Goal: Task Accomplishment & Management: Complete application form

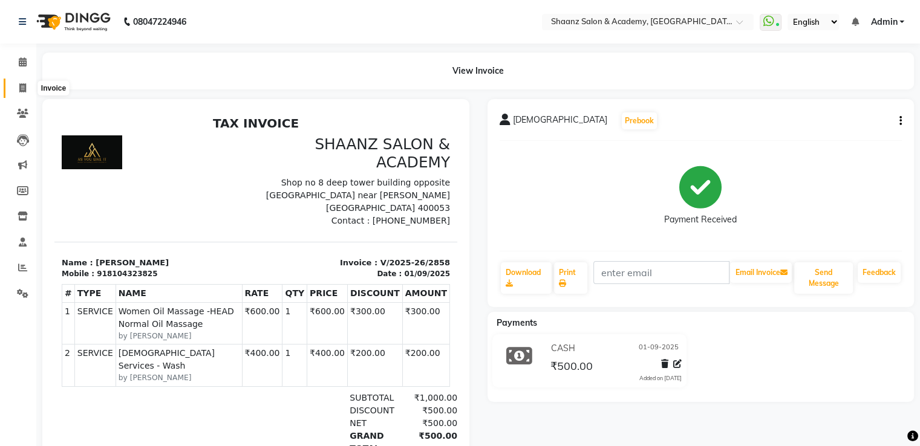
click at [27, 89] on span at bounding box center [22, 89] width 21 height 14
select select "service"
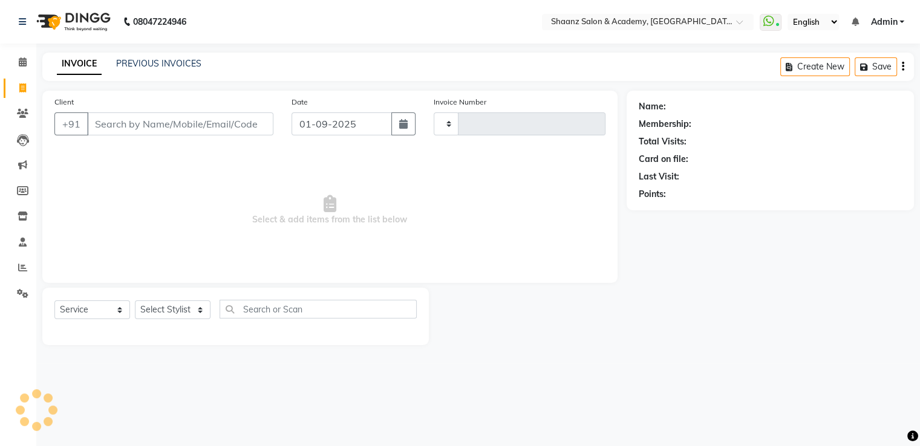
type input "2859"
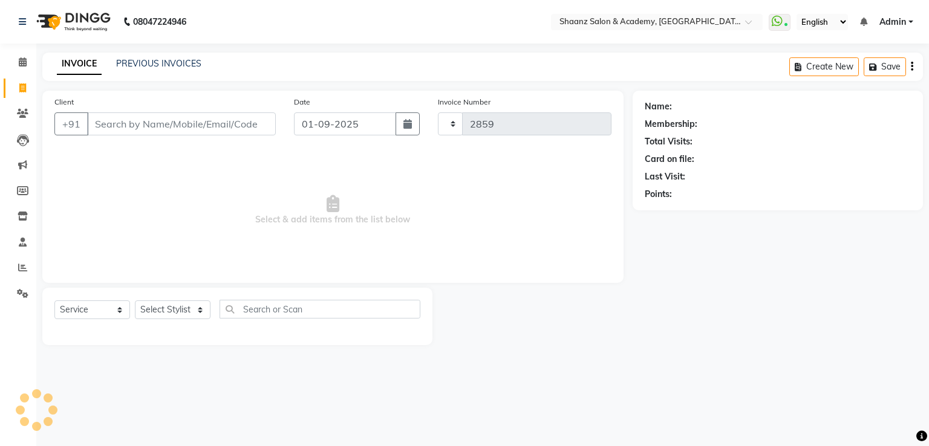
select select "6360"
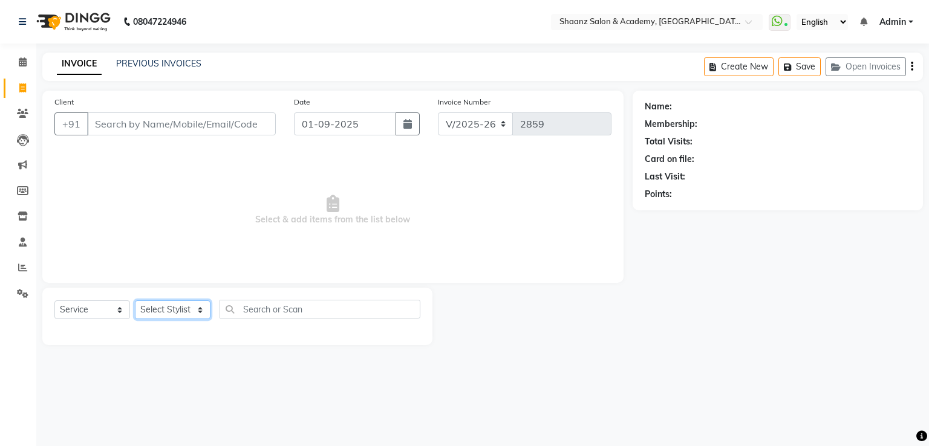
click at [169, 313] on select "Select Stylist Ameer AHMAD ankita mascarenhas ASHISH THAPA dc MUSKAN nisha vish…" at bounding box center [173, 310] width 76 height 19
select select "84400"
click at [135, 301] on select "Select Stylist Ameer AHMAD ankita mascarenhas ASHISH THAPA dc MUSKAN nisha vish…" at bounding box center [173, 310] width 76 height 19
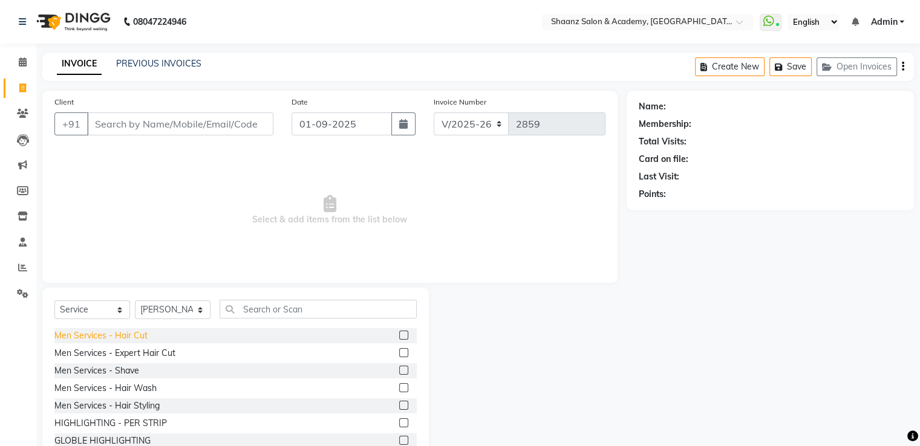
click at [131, 336] on div "Men Services - Hair Cut" at bounding box center [100, 336] width 93 height 13
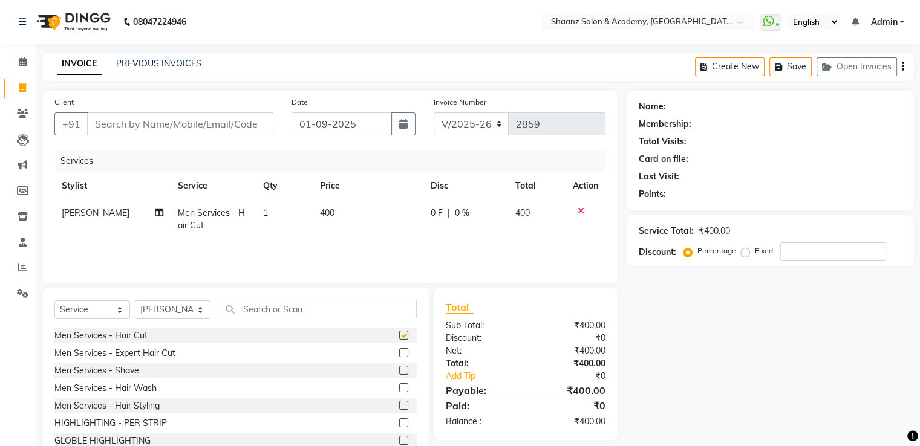
checkbox input "false"
click at [167, 308] on select "Select Stylist Ameer AHMAD ankita mascarenhas ASHISH THAPA dc MUSKAN nisha vish…" at bounding box center [173, 310] width 76 height 19
select select "47610"
click at [135, 301] on select "Select Stylist Ameer AHMAD ankita mascarenhas ASHISH THAPA dc MUSKAN nisha vish…" at bounding box center [173, 310] width 76 height 19
click at [114, 332] on div "Men Services - Hair Cut" at bounding box center [100, 336] width 93 height 13
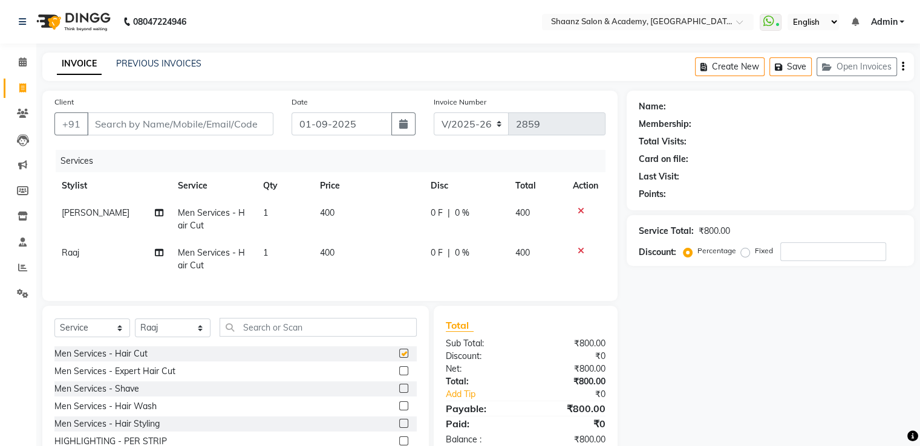
checkbox input "false"
drag, startPoint x: 181, startPoint y: 340, endPoint x: 167, endPoint y: 330, distance: 17.8
click at [181, 337] on select "Select Stylist Ameer AHMAD ankita mascarenhas ASHISH THAPA dc MUSKAN nisha vish…" at bounding box center [173, 328] width 76 height 19
select select "84400"
click at [135, 329] on select "Select Stylist Ameer AHMAD ankita mascarenhas ASHISH THAPA dc MUSKAN nisha vish…" at bounding box center [173, 328] width 76 height 19
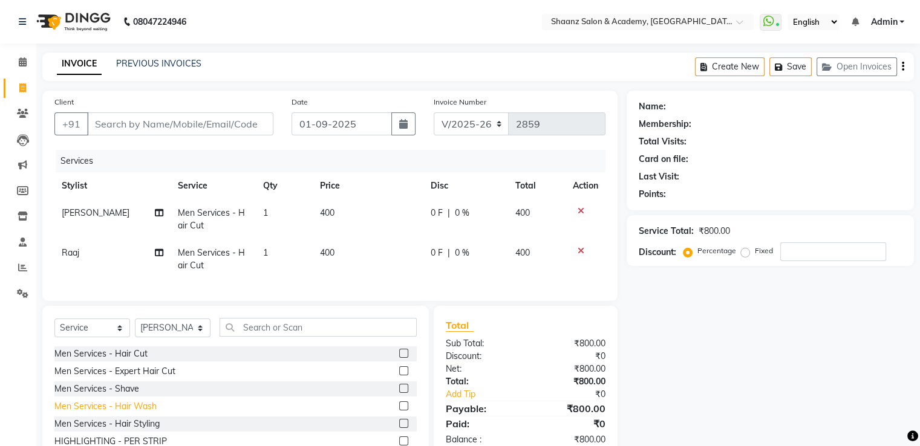
click at [128, 413] on div "Men Services - Hair Wash" at bounding box center [105, 406] width 102 height 13
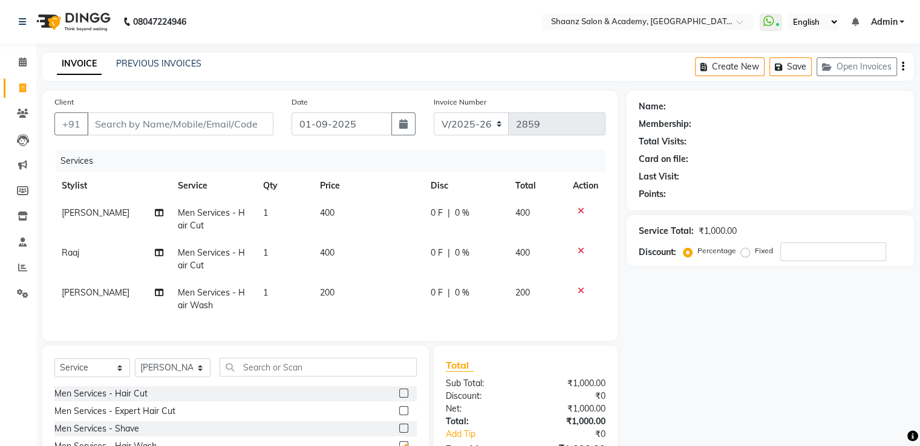
checkbox input "false"
click at [464, 216] on span "0 %" at bounding box center [462, 213] width 15 height 13
select select "84400"
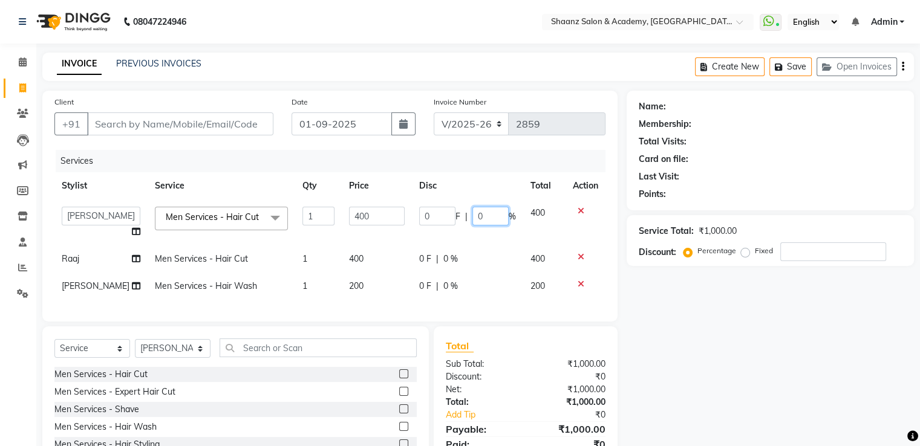
click at [499, 221] on input "0" at bounding box center [490, 216] width 36 height 19
type input "50"
click at [474, 269] on td "0 F | 0 %" at bounding box center [467, 259] width 111 height 27
select select "47610"
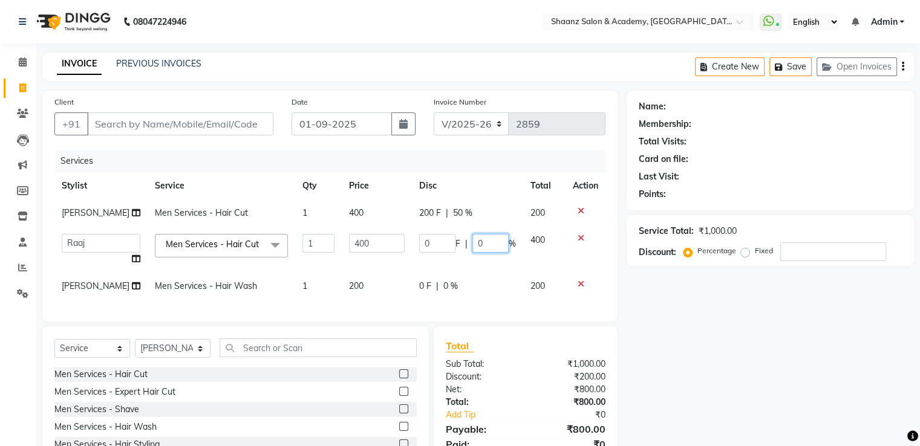
click at [498, 253] on input "0" at bounding box center [490, 243] width 36 height 19
type input "50"
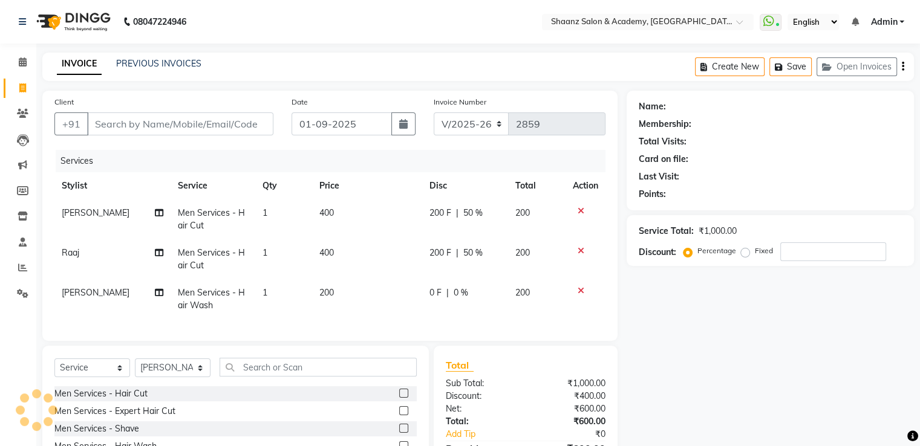
click at [510, 364] on div "Total Sub Total: ₹1,000.00 Discount: ₹400.00 Net: ₹600.00 Total: ₹600.00 Add Ti…" at bounding box center [526, 422] width 184 height 152
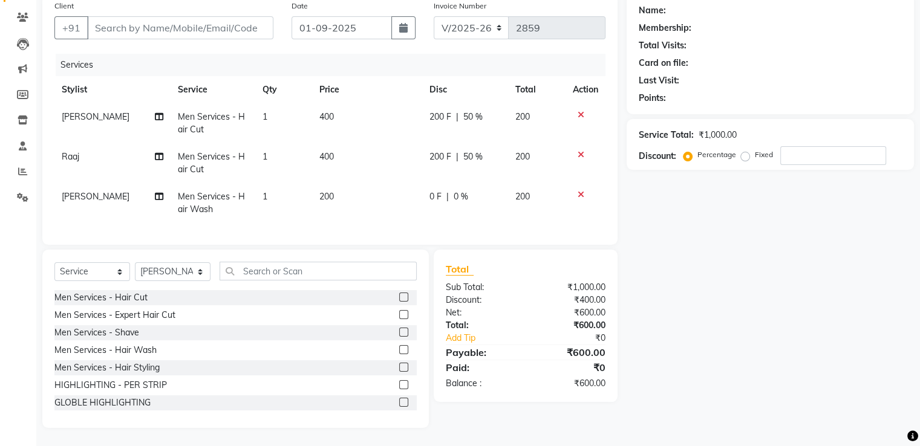
scroll to position [106, 0]
click at [126, 18] on input "Client" at bounding box center [180, 27] width 186 height 23
type input "8"
type input "0"
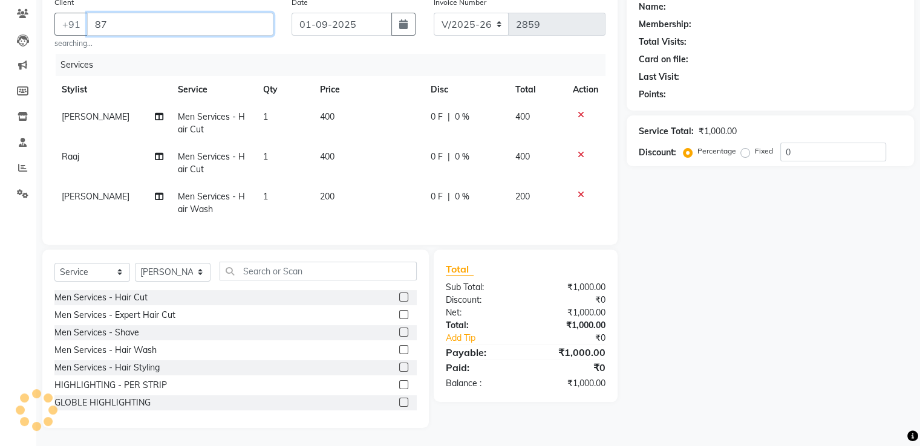
type input "8"
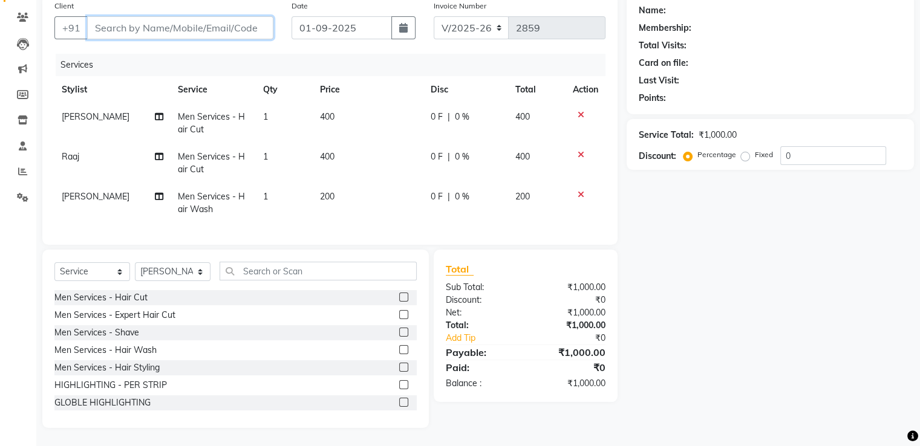
click at [208, 23] on input "Client" at bounding box center [180, 27] width 186 height 23
type input "8709820695"
click at [242, 25] on button "Add Client" at bounding box center [242, 27] width 62 height 23
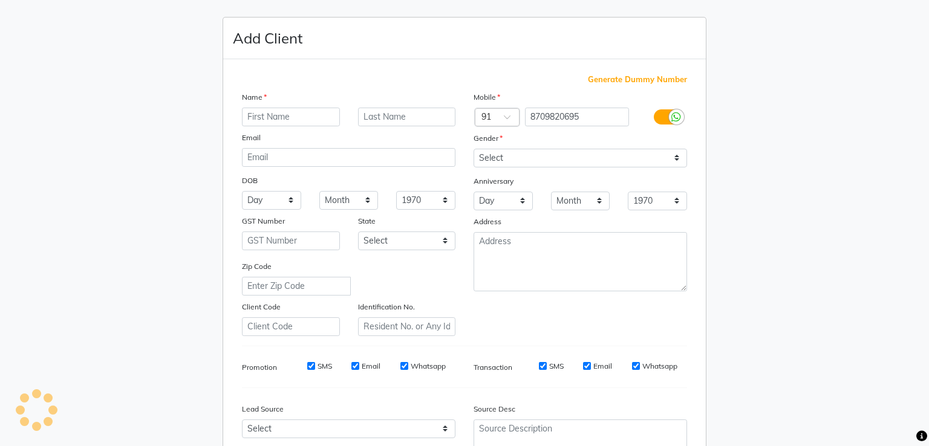
type input "shaan"
type input "shobhit"
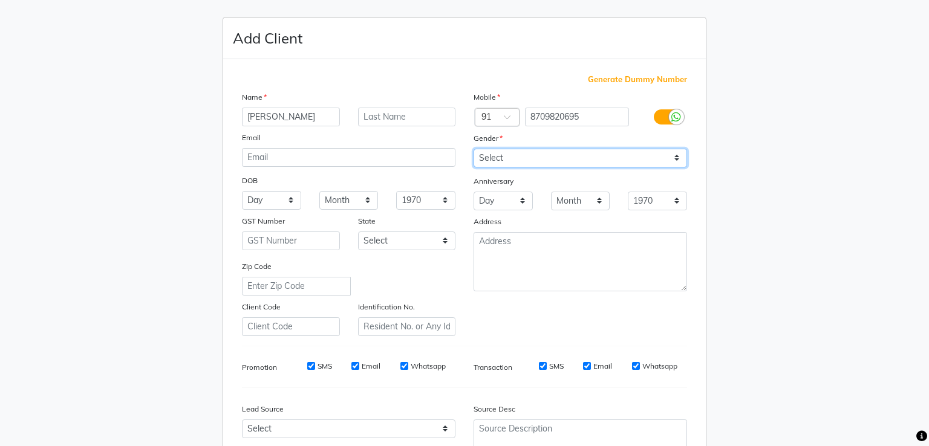
click at [573, 155] on select "Select Male Female Other Prefer Not To Say" at bounding box center [580, 158] width 213 height 19
click at [474, 149] on select "Select Male Female Other Prefer Not To Say" at bounding box center [580, 158] width 213 height 19
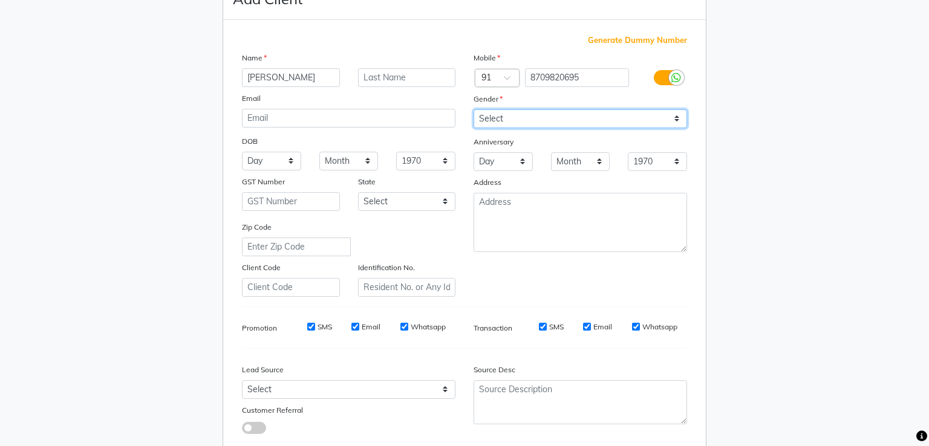
scroll to position [60, 0]
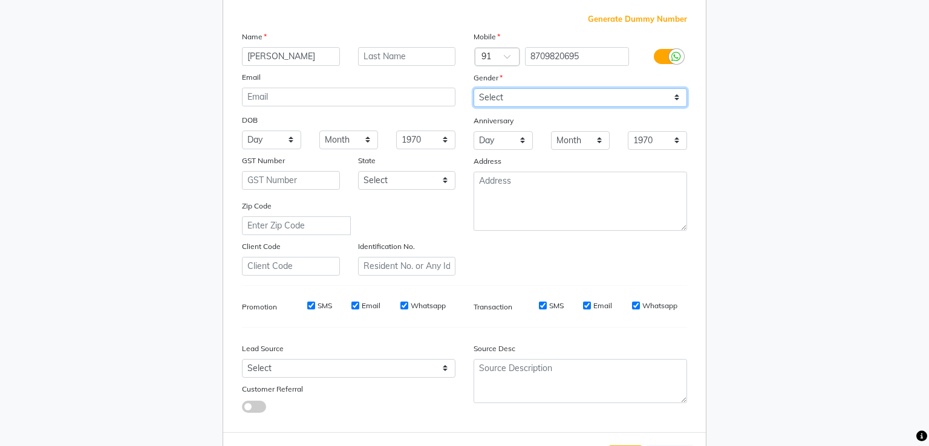
click at [526, 95] on select "Select Male Female Other Prefer Not To Say" at bounding box center [580, 97] width 213 height 19
select select "male"
click at [474, 89] on select "Select Male Female Other Prefer Not To Say" at bounding box center [580, 97] width 213 height 19
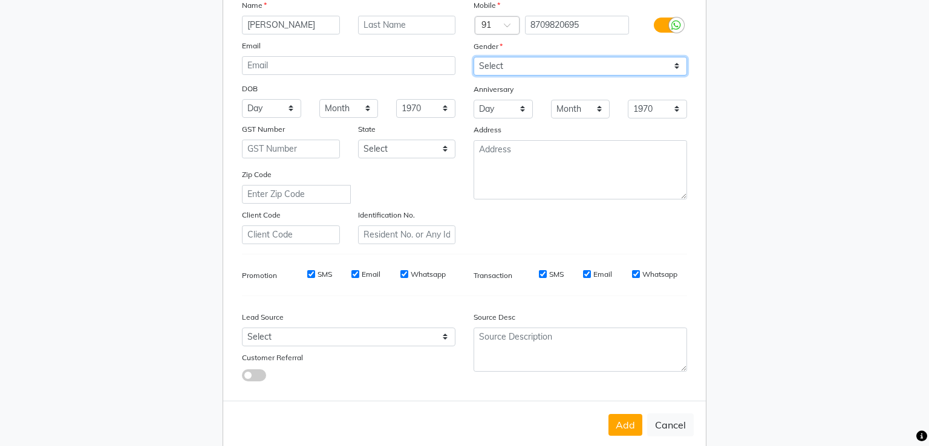
scroll to position [118, 0]
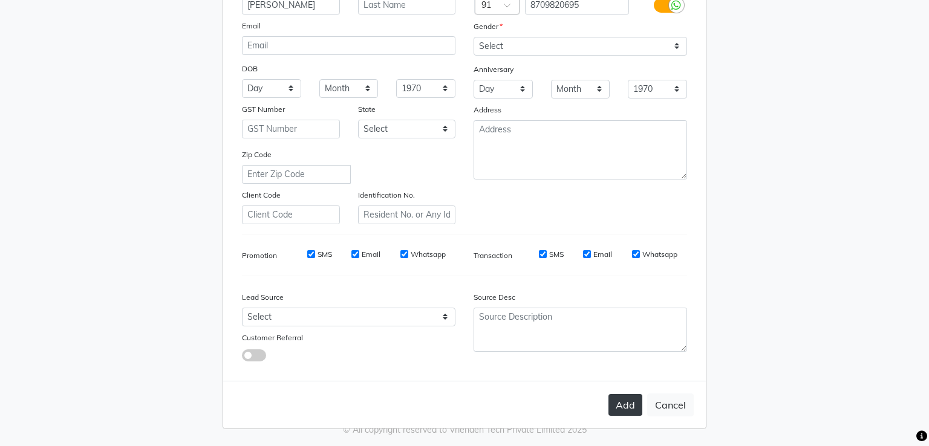
click at [614, 405] on button "Add" at bounding box center [625, 405] width 34 height 22
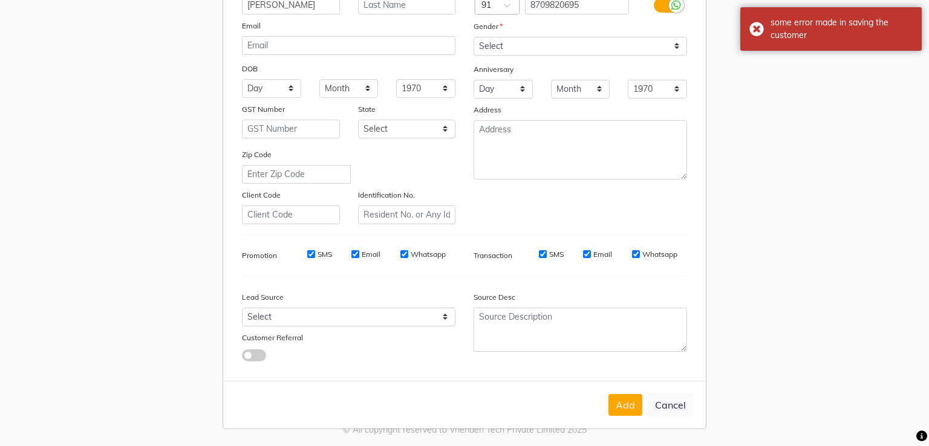
click at [614, 405] on button "Add" at bounding box center [625, 405] width 34 height 22
click at [629, 404] on button "Add" at bounding box center [625, 405] width 34 height 22
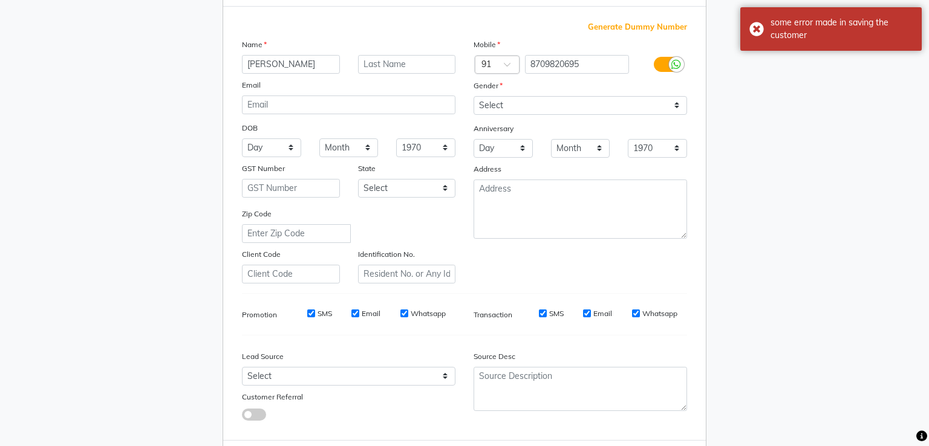
scroll to position [0, 0]
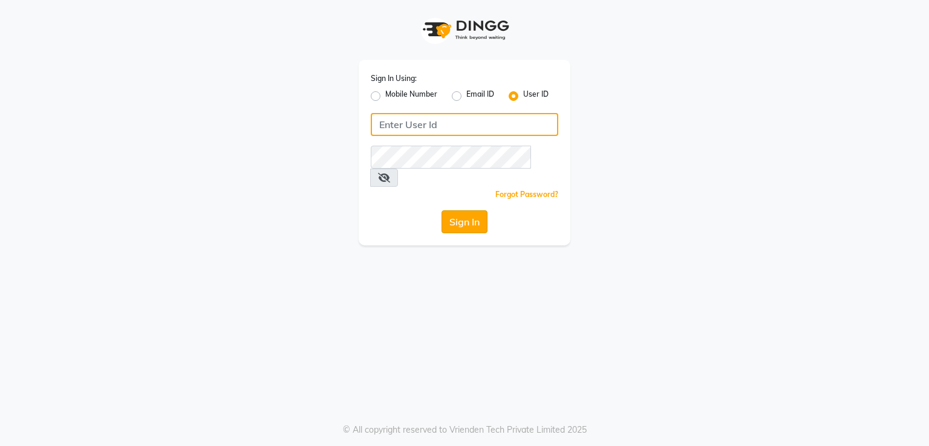
type input "[PERSON_NAME]"
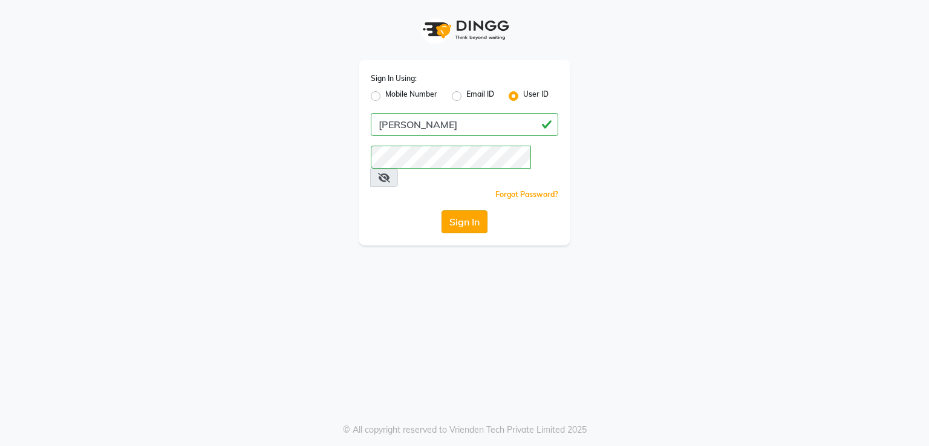
click at [479, 210] on button "Sign In" at bounding box center [464, 221] width 46 height 23
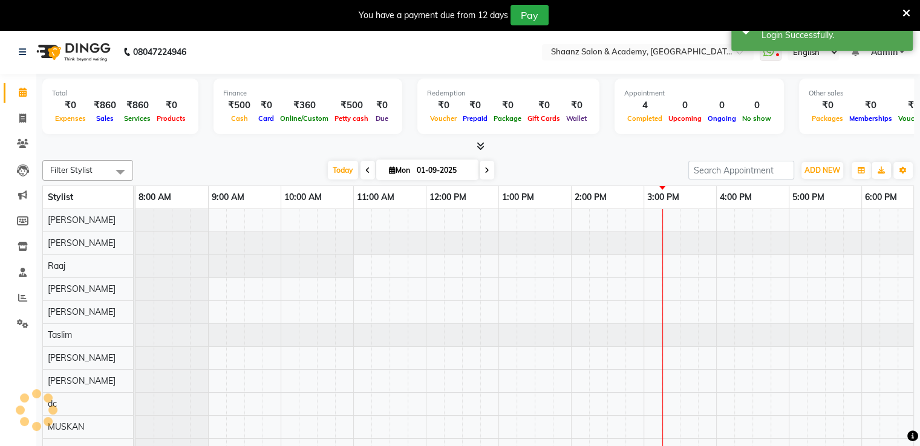
scroll to position [0, 383]
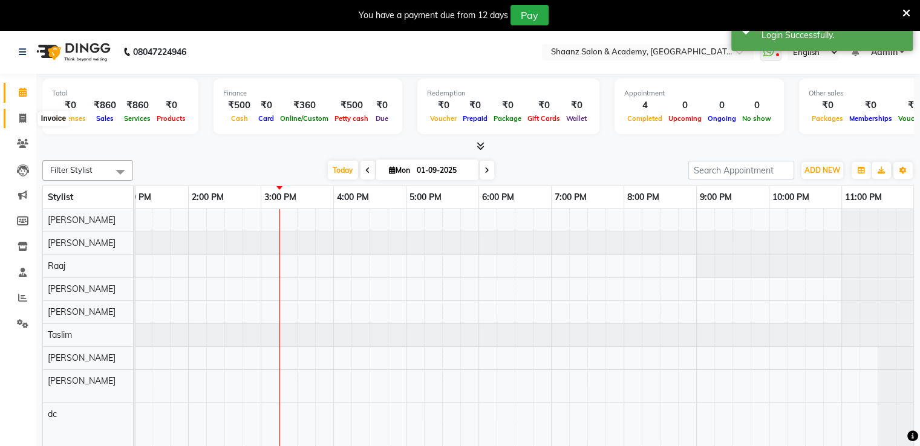
click at [20, 118] on icon at bounding box center [22, 118] width 7 height 9
select select "6360"
select select "service"
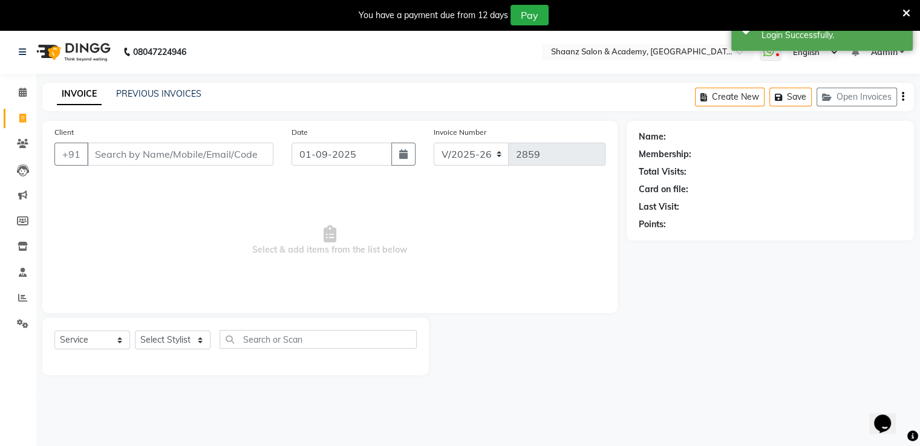
click at [163, 154] on input "Client" at bounding box center [180, 154] width 186 height 23
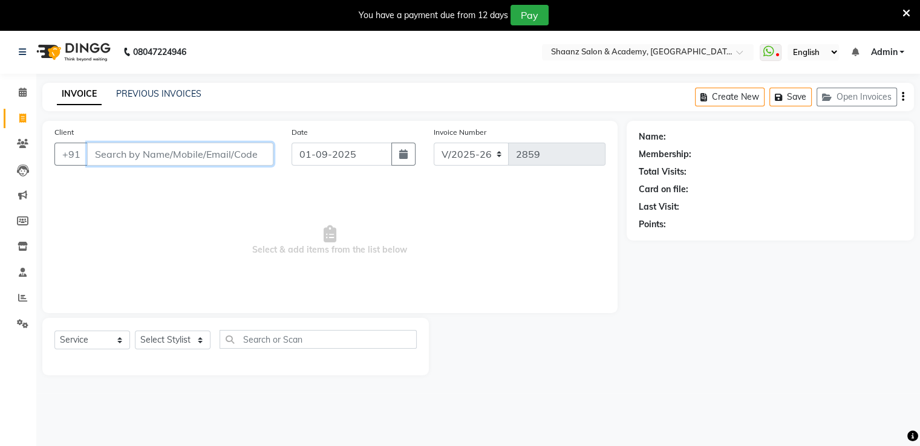
click at [115, 153] on input "Client" at bounding box center [180, 154] width 186 height 23
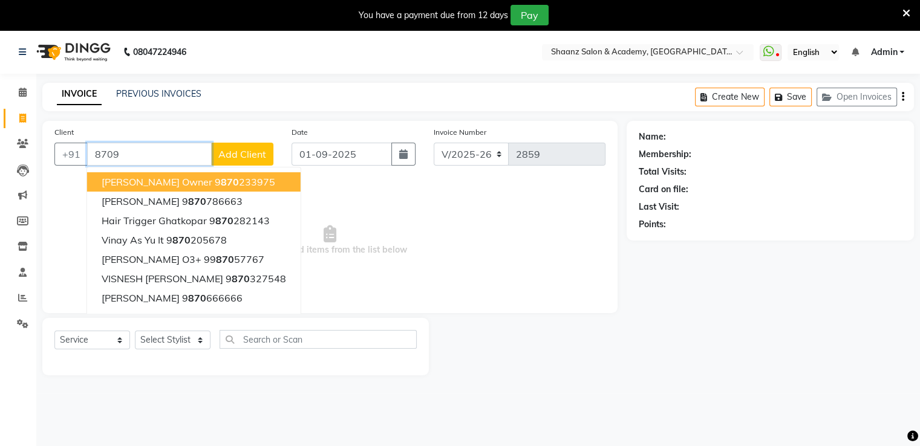
type input "87098"
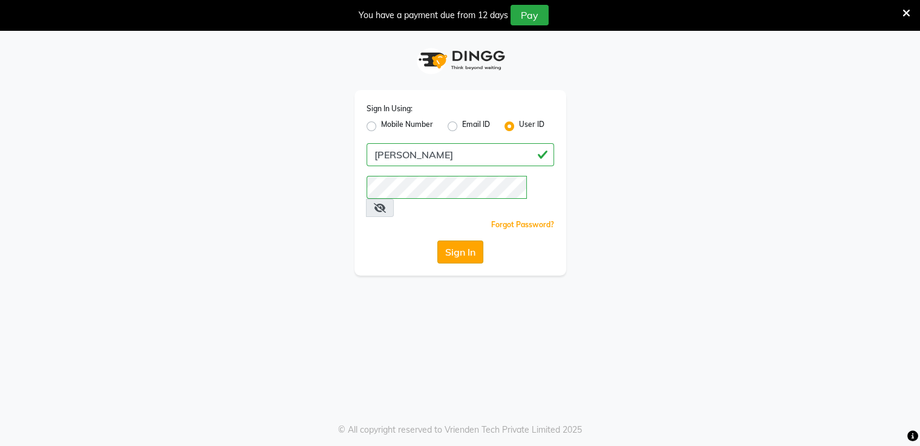
click at [460, 244] on button "Sign In" at bounding box center [460, 252] width 46 height 23
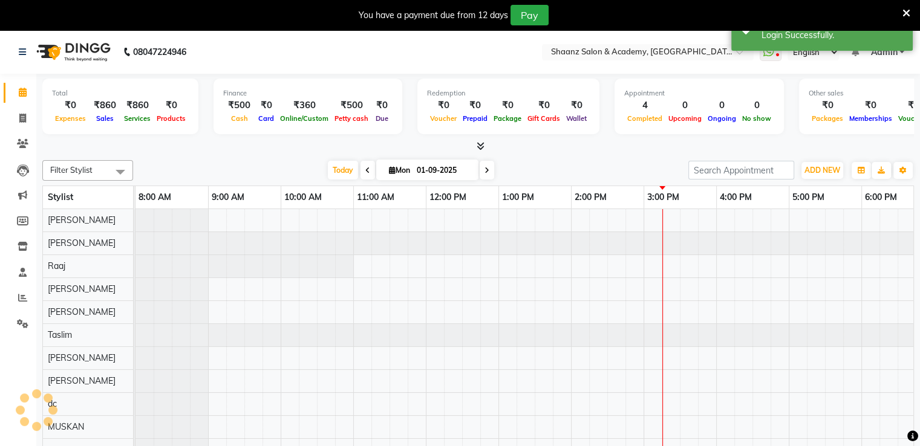
select select "en"
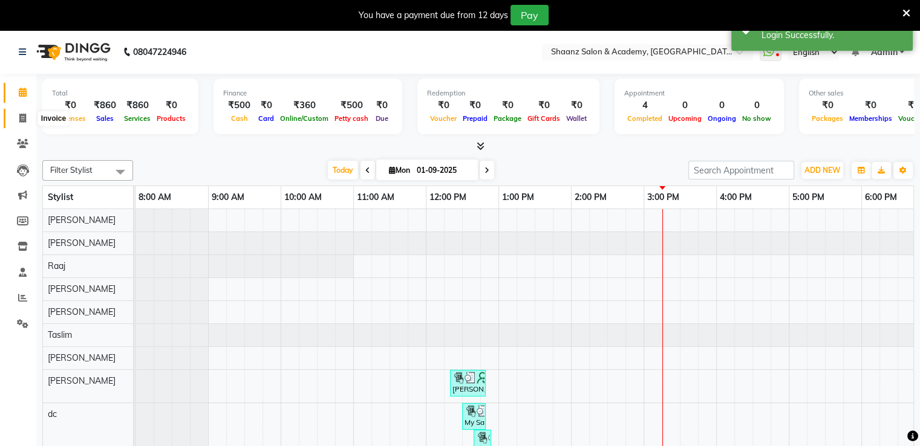
click at [25, 118] on icon at bounding box center [22, 118] width 7 height 9
select select "6360"
select select "service"
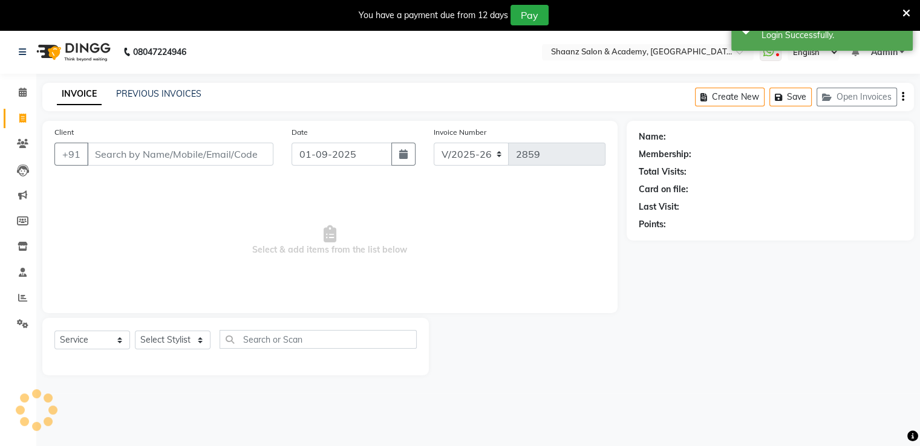
click at [130, 155] on input "Client" at bounding box center [180, 154] width 186 height 23
type input "870982"
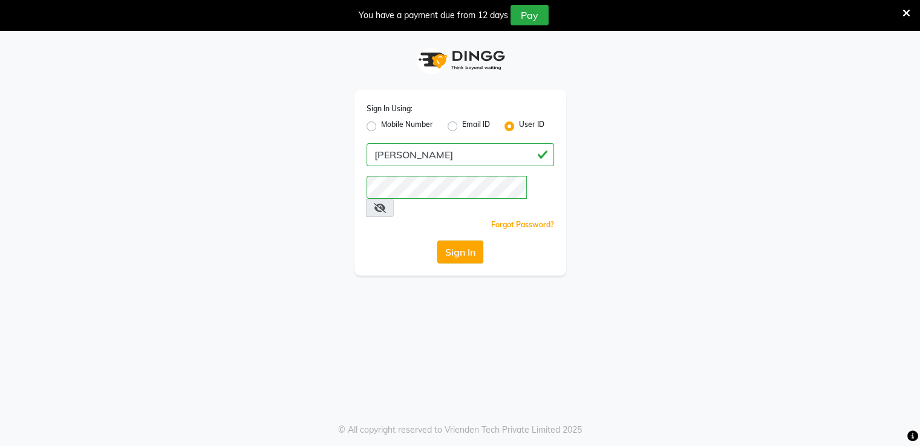
click at [444, 241] on button "Sign In" at bounding box center [460, 252] width 46 height 23
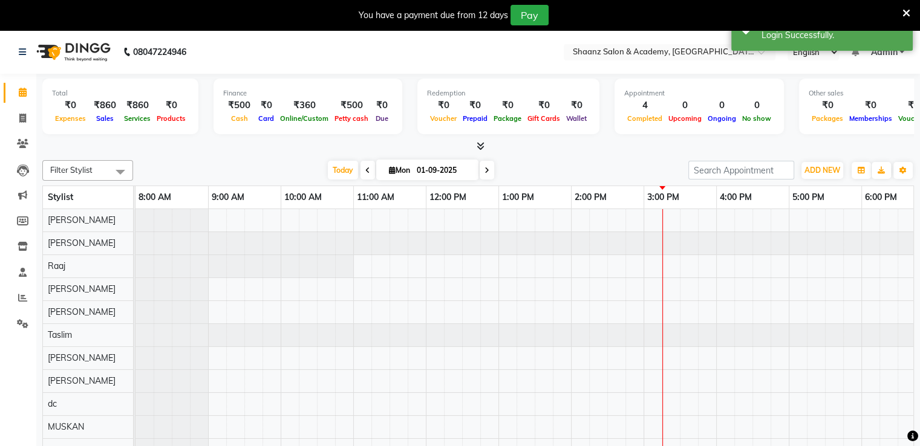
select select "en"
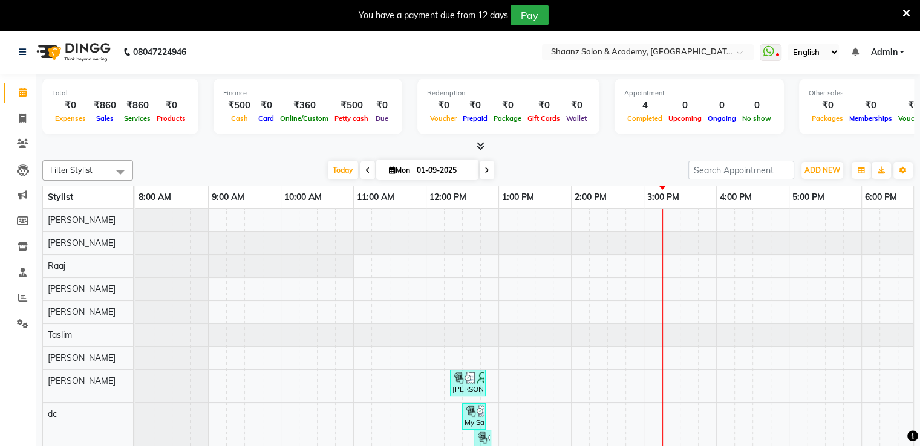
click at [910, 11] on icon at bounding box center [906, 13] width 8 height 11
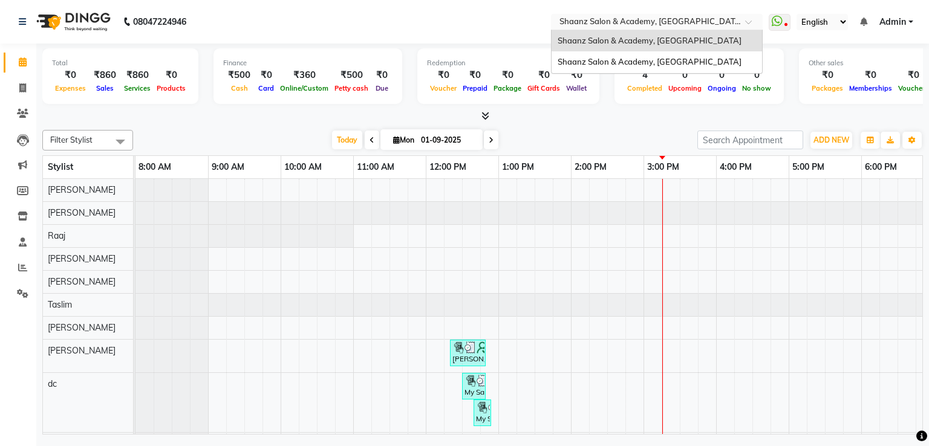
click at [697, 17] on input "text" at bounding box center [644, 23] width 175 height 12
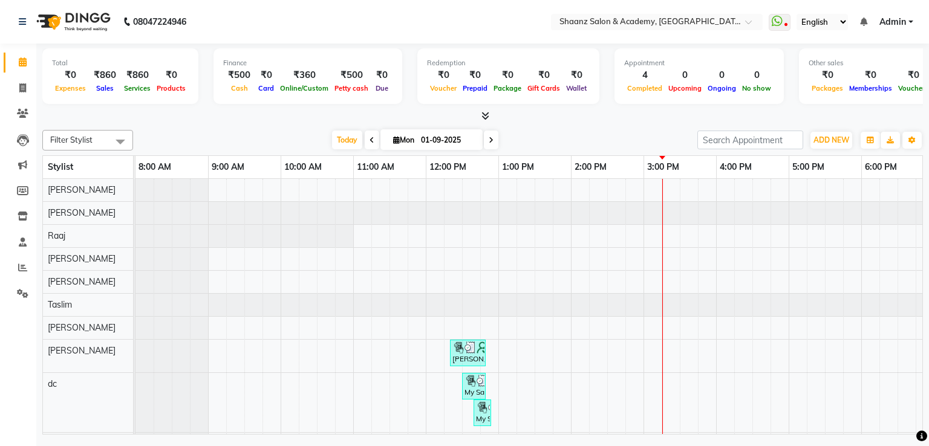
click at [780, 46] on div "Total ₹0 Expenses ₹860 Sales ₹860 Services ₹0 Products Finance ₹500 Cash ₹0 Car…" at bounding box center [482, 83] width 881 height 79
click at [17, 85] on span at bounding box center [22, 89] width 21 height 14
select select "service"
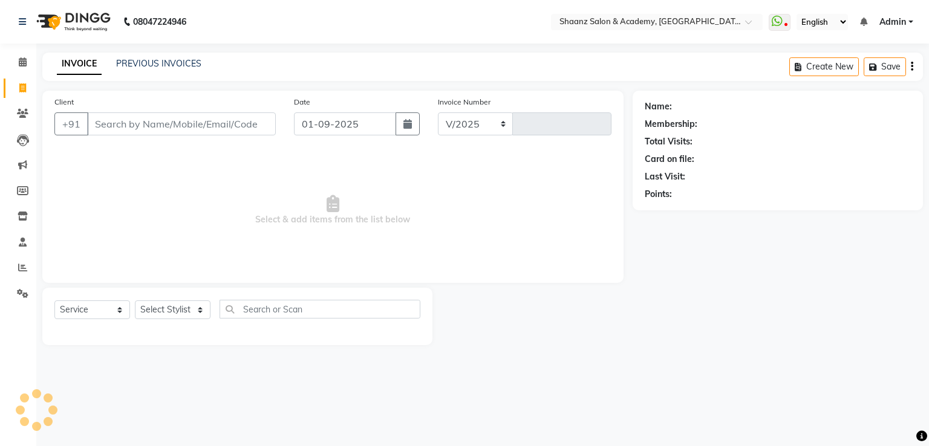
select select "6360"
type input "2859"
click at [143, 117] on input "Client" at bounding box center [181, 123] width 189 height 23
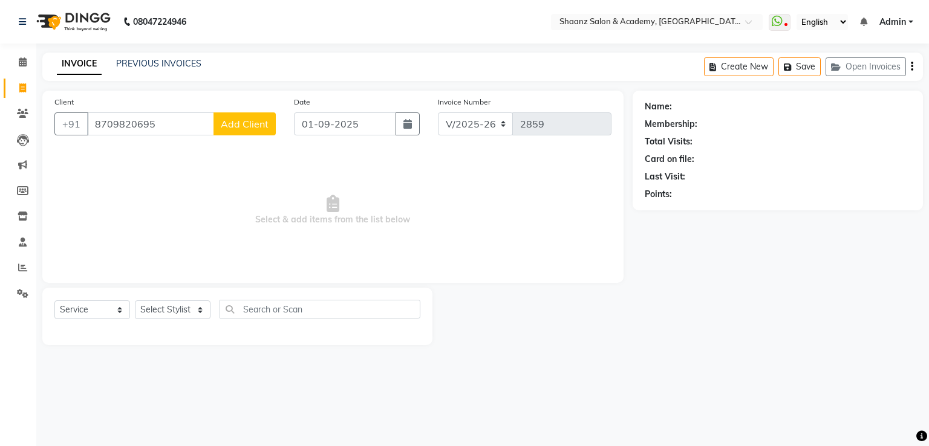
type input "8709820695"
click at [275, 124] on button "Add Client" at bounding box center [244, 123] width 62 height 23
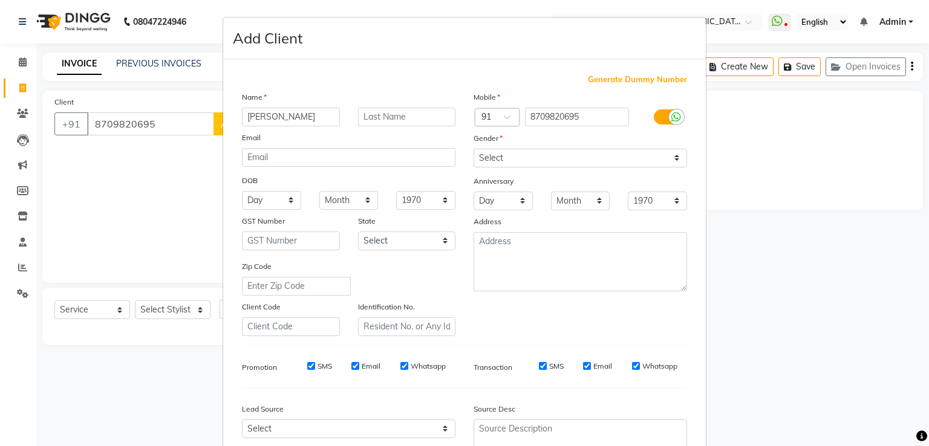
type input "shobhit"
click at [382, 119] on input "text" at bounding box center [407, 117] width 98 height 19
click at [489, 160] on select "Select Male Female Other Prefer Not To Say" at bounding box center [580, 158] width 213 height 19
select select "male"
click at [474, 149] on select "Select Male Female Other Prefer Not To Say" at bounding box center [580, 158] width 213 height 19
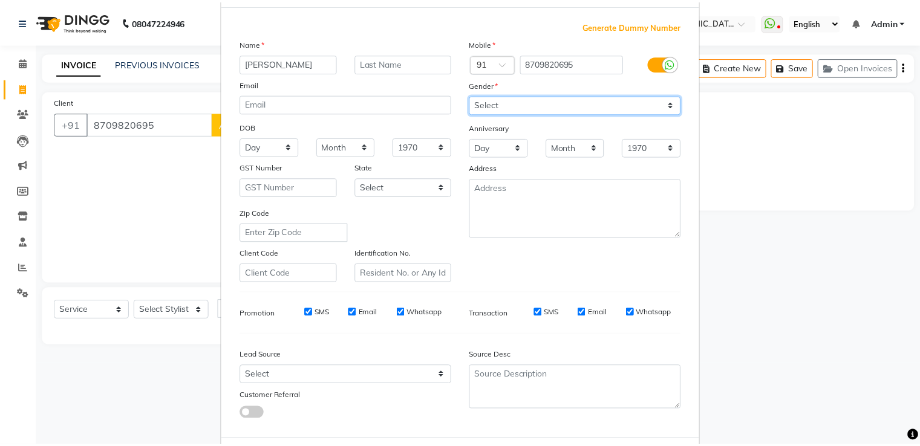
scroll to position [118, 0]
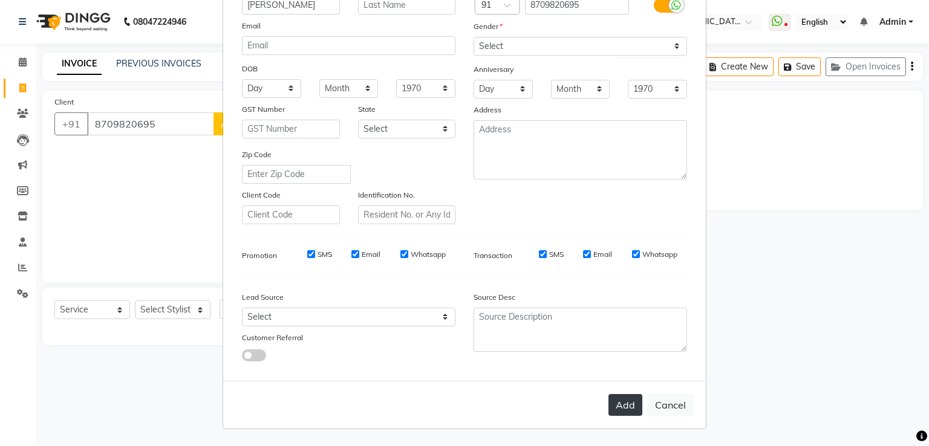
click at [617, 411] on button "Add" at bounding box center [625, 405] width 34 height 22
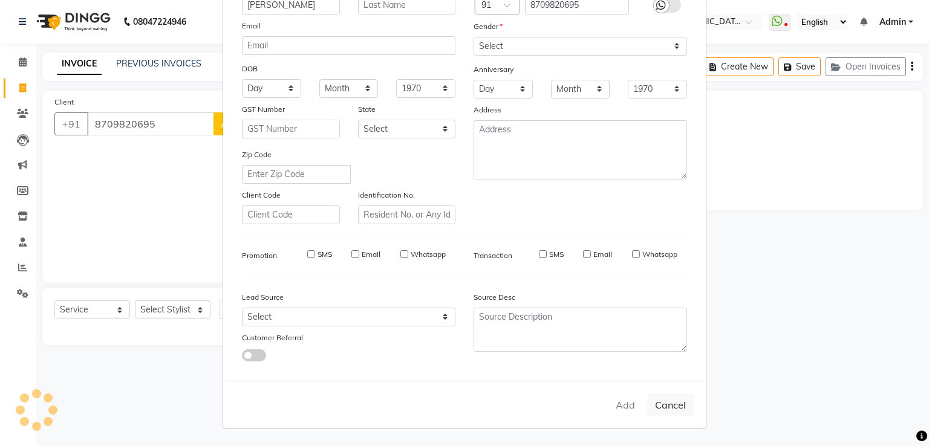
select select
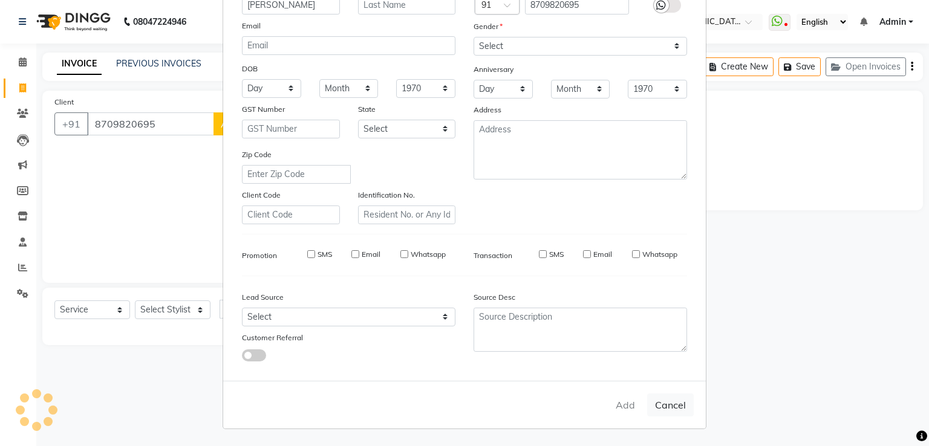
select select
checkbox input "false"
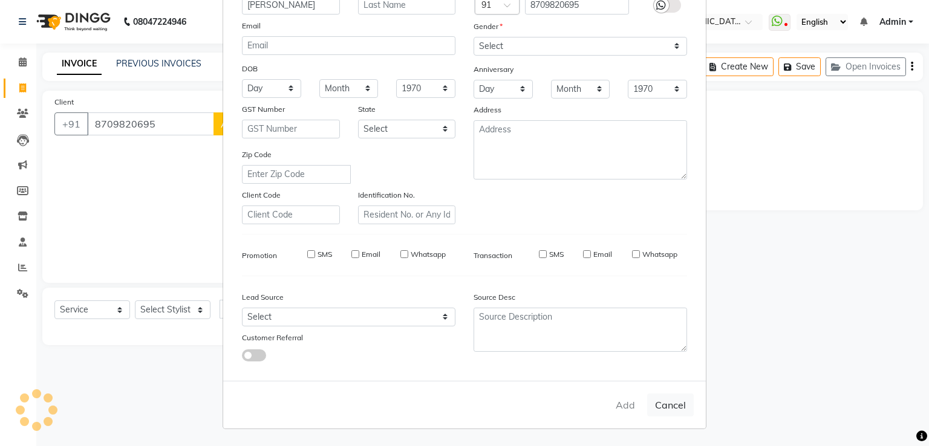
checkbox input "false"
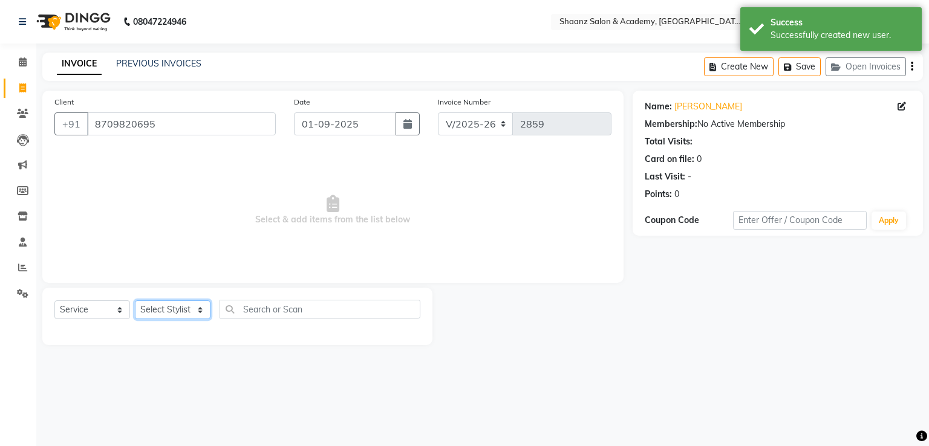
click at [174, 307] on select "Select Stylist Ameer AHMAD ankita mascarenhas ASHISH THAPA dc MUSKAN nisha vish…" at bounding box center [173, 310] width 76 height 19
select select "84400"
click at [135, 301] on select "Select Stylist Ameer AHMAD ankita mascarenhas ASHISH THAPA dc MUSKAN nisha vish…" at bounding box center [173, 310] width 76 height 19
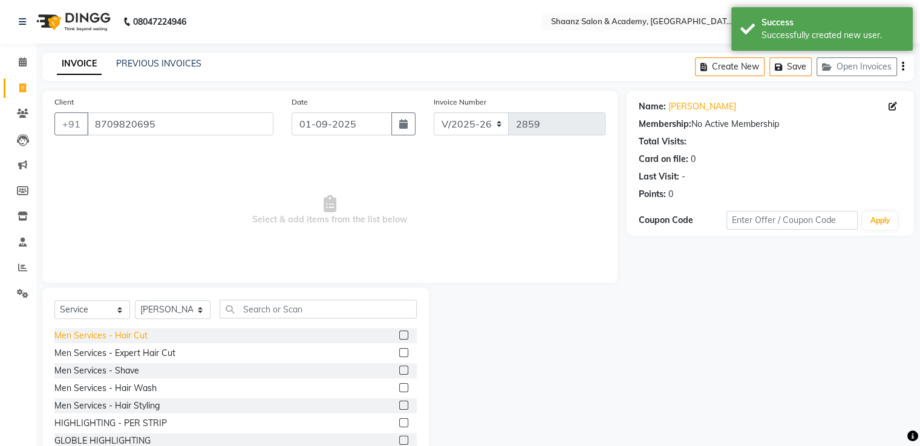
click at [116, 339] on div "Men Services - Hair Cut" at bounding box center [100, 336] width 93 height 13
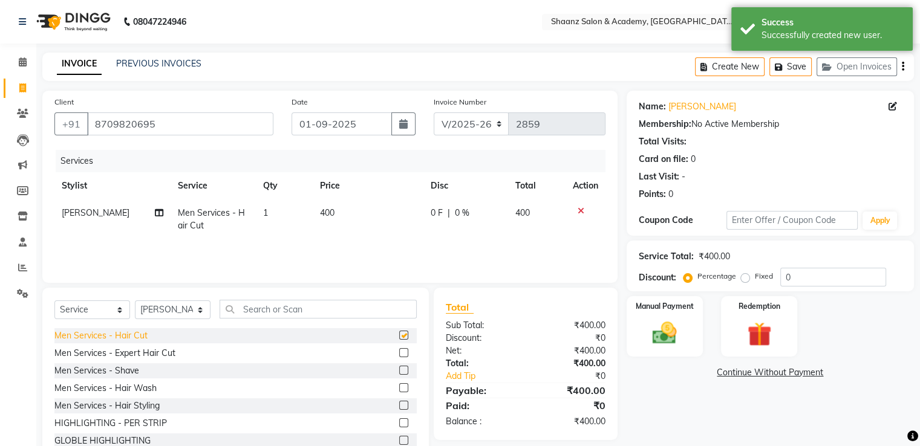
checkbox input "false"
click at [119, 391] on div "Men Services - Hair Wash" at bounding box center [105, 388] width 102 height 13
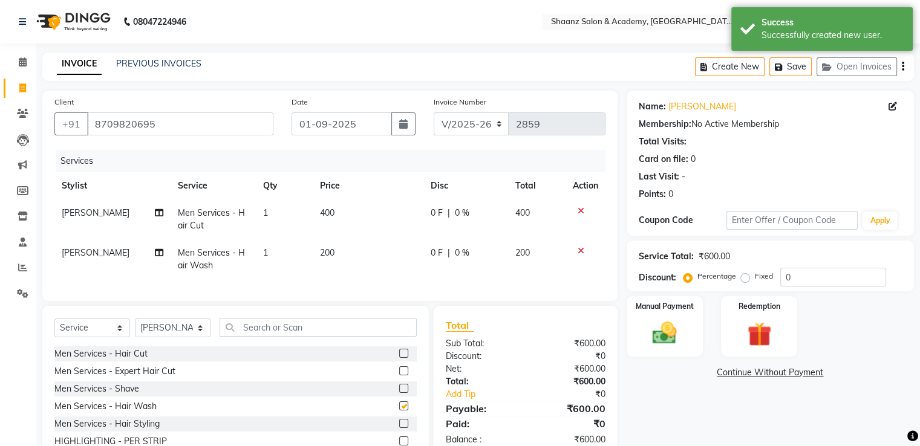
checkbox input "false"
click at [161, 337] on select "Select Stylist Ameer AHMAD ankita mascarenhas ASHISH THAPA dc MUSKAN nisha vish…" at bounding box center [173, 328] width 76 height 19
select select "47610"
click at [135, 329] on select "Select Stylist Ameer AHMAD ankita mascarenhas ASHISH THAPA dc MUSKAN nisha vish…" at bounding box center [173, 328] width 76 height 19
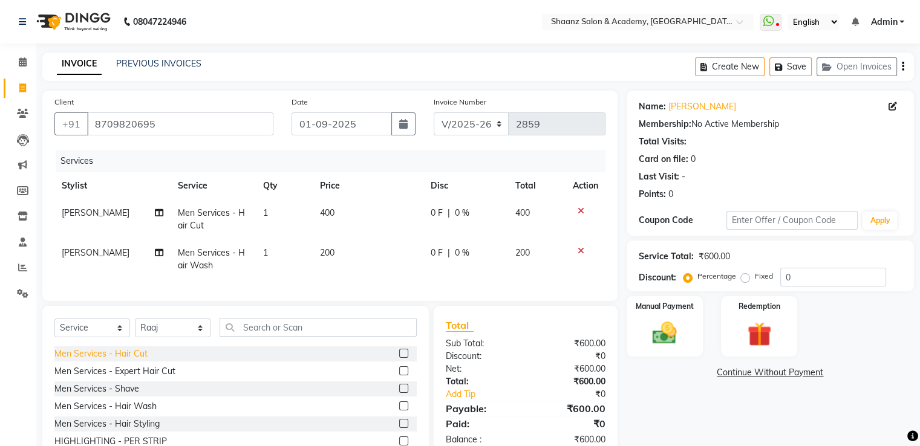
click at [123, 360] on div "Men Services - Hair Cut" at bounding box center [100, 354] width 93 height 13
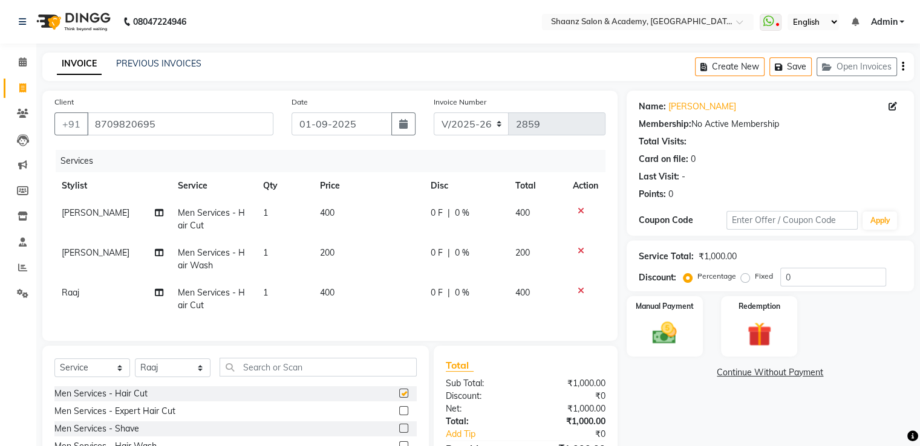
checkbox input "false"
click at [472, 214] on div "0 F | 0 %" at bounding box center [466, 213] width 70 height 13
select select "84400"
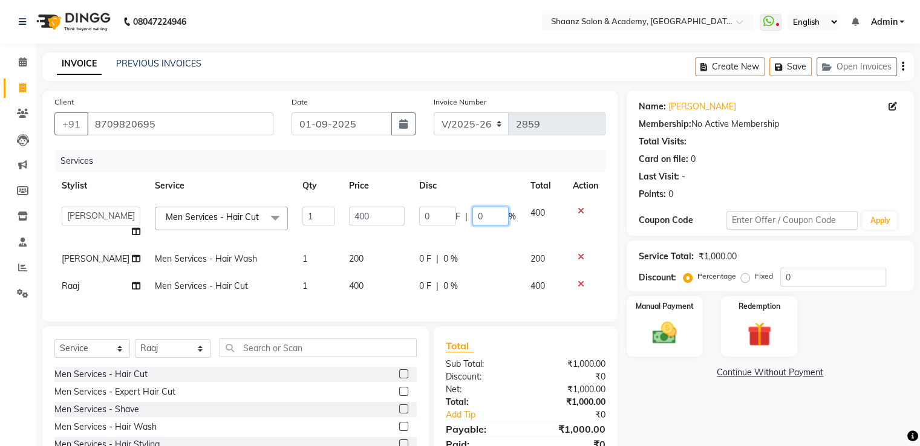
click at [489, 211] on input "0" at bounding box center [490, 216] width 36 height 19
type input "50"
click at [443, 290] on td "0 F | 0 %" at bounding box center [467, 286] width 111 height 27
select select "47610"
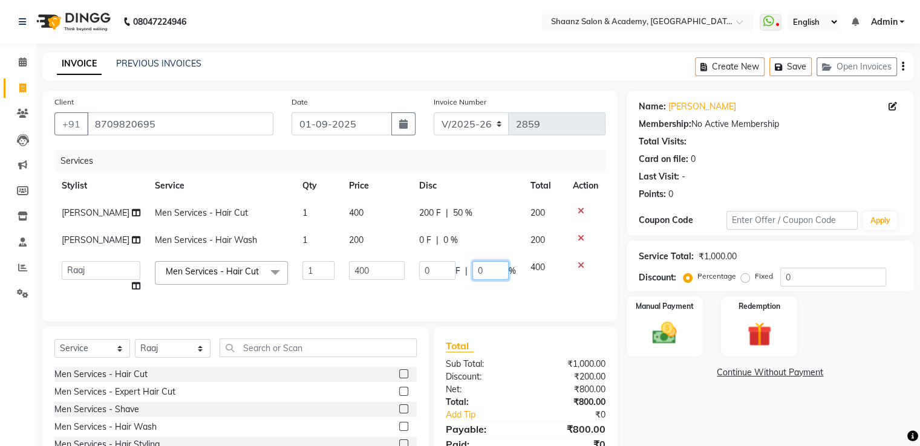
click at [481, 280] on input "0" at bounding box center [490, 270] width 36 height 19
type input "50"
click at [516, 362] on div "Total Sub Total: ₹1,000.00 Discount: ₹200.00 Net: ₹800.00 Total: ₹800.00 Add Ti…" at bounding box center [526, 403] width 184 height 152
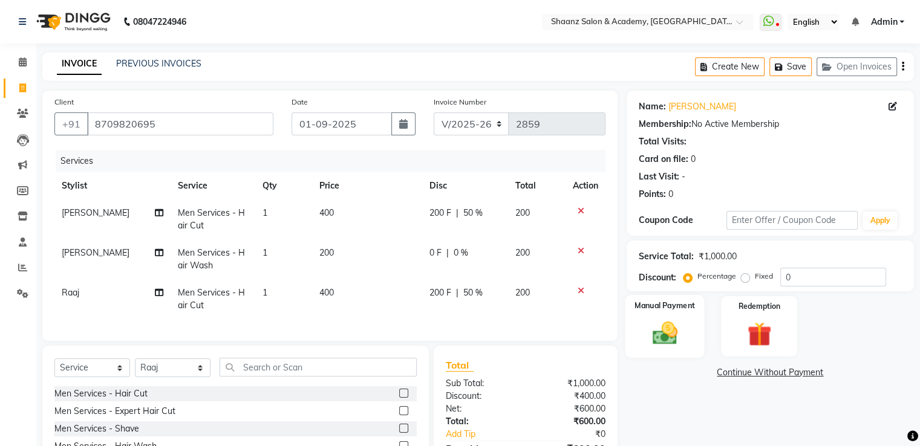
click at [662, 324] on img at bounding box center [664, 333] width 41 height 29
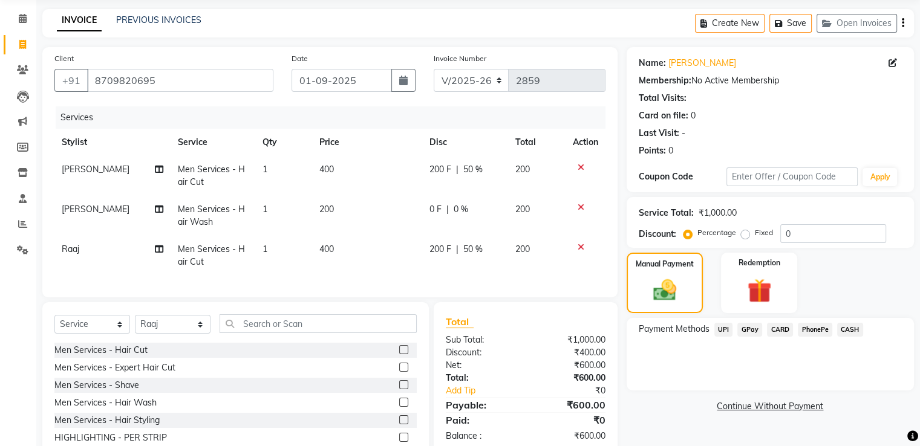
scroll to position [106, 0]
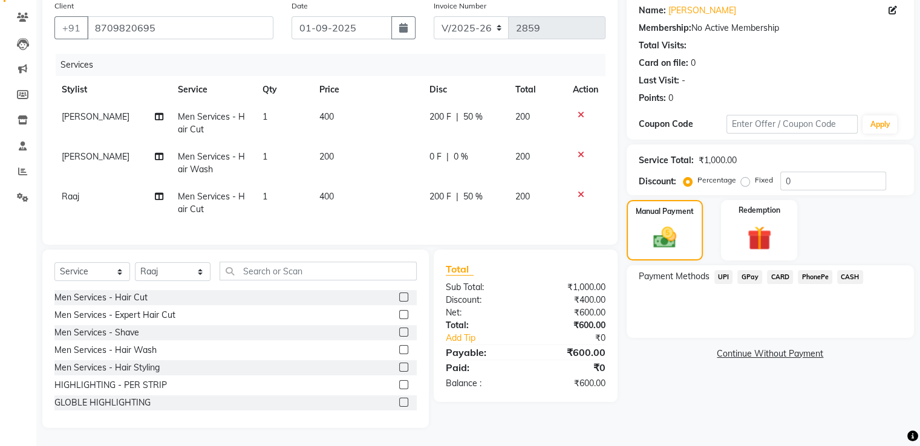
click at [844, 270] on span "CASH" at bounding box center [850, 277] width 26 height 14
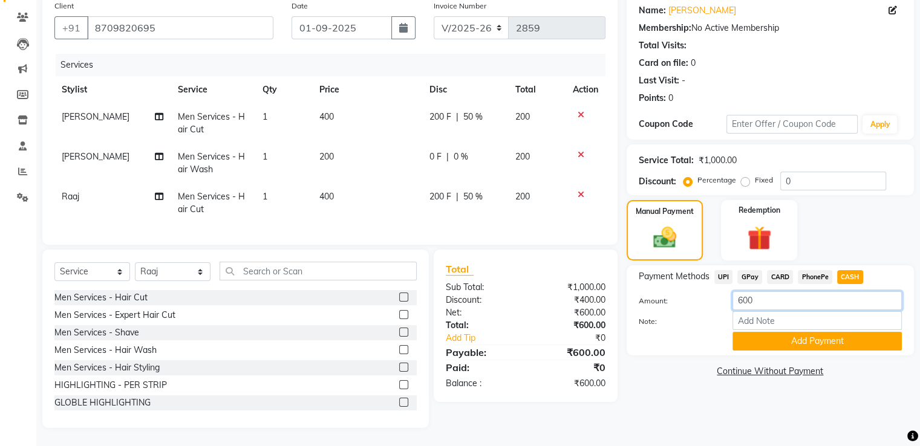
click at [778, 293] on input "600" at bounding box center [816, 300] width 169 height 19
type input "6"
type input "500"
click at [762, 332] on button "Add Payment" at bounding box center [816, 341] width 169 height 19
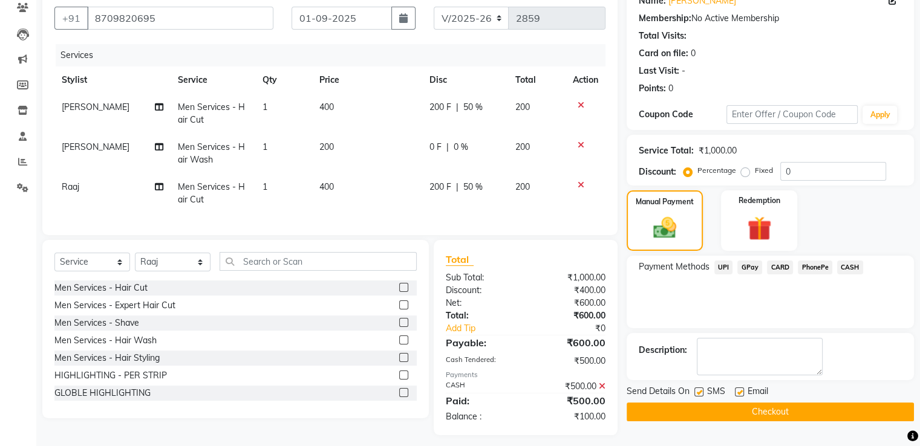
click at [746, 267] on span "GPay" at bounding box center [749, 268] width 25 height 14
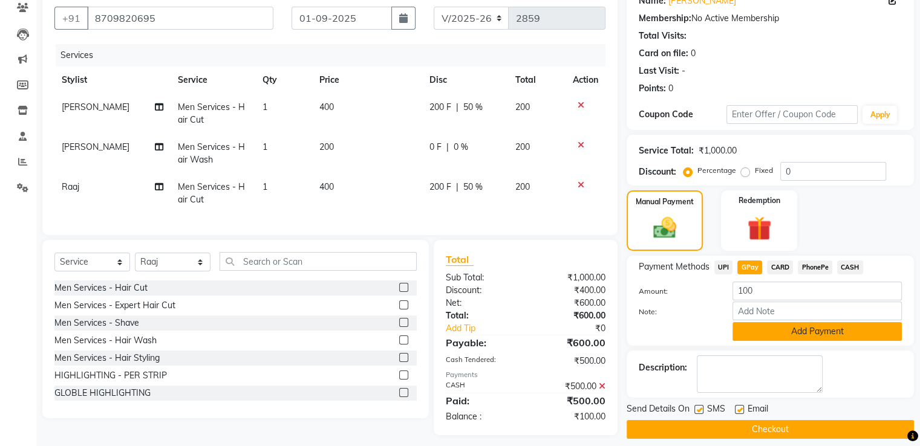
click at [757, 338] on button "Add Payment" at bounding box center [816, 331] width 169 height 19
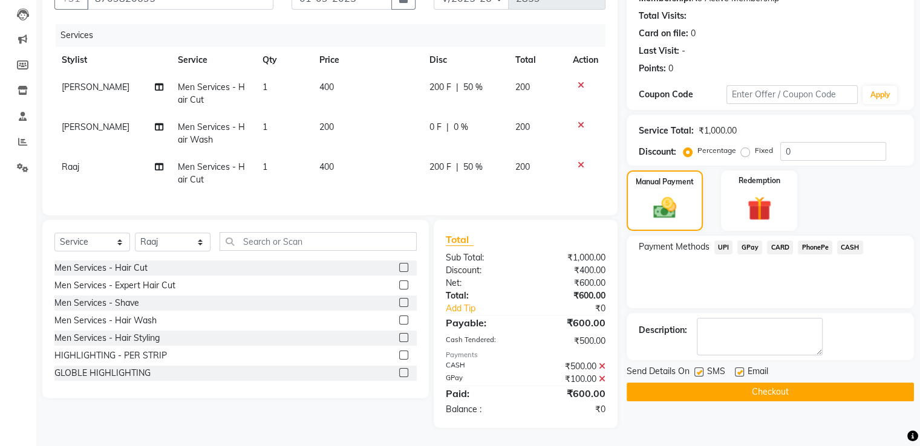
scroll to position [135, 0]
click at [704, 383] on button "Checkout" at bounding box center [770, 392] width 287 height 19
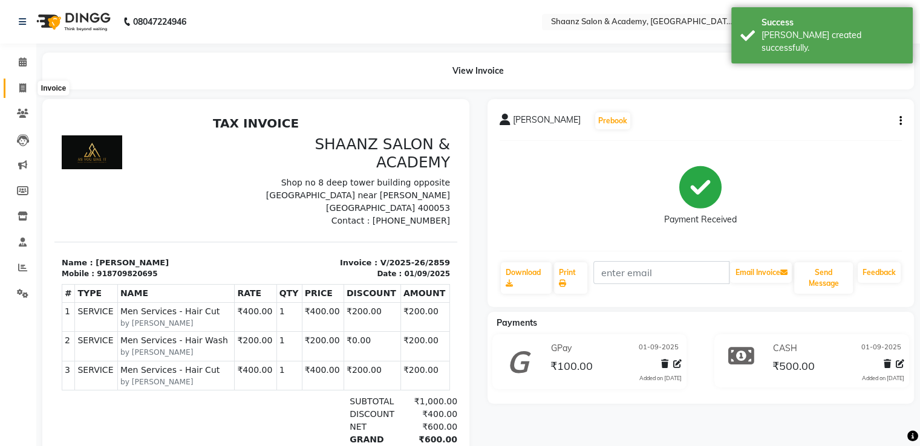
click at [20, 86] on icon at bounding box center [22, 87] width 7 height 9
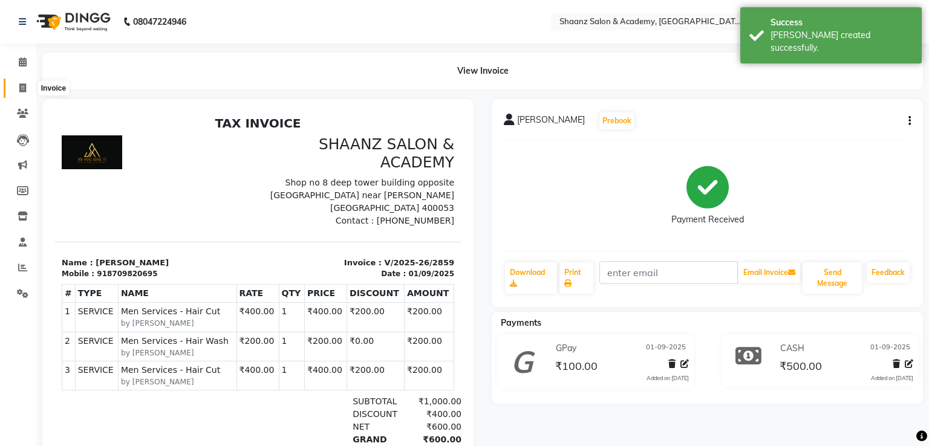
select select "6360"
select select "service"
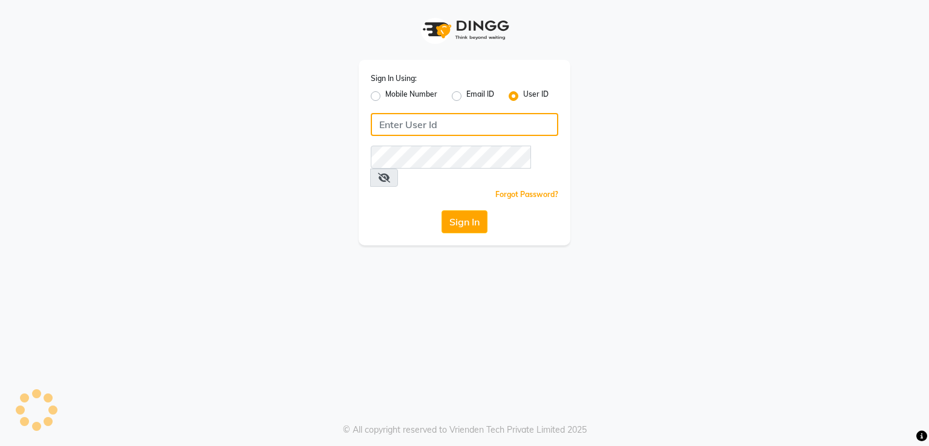
type input "shaan"
